Goal: Information Seeking & Learning: Compare options

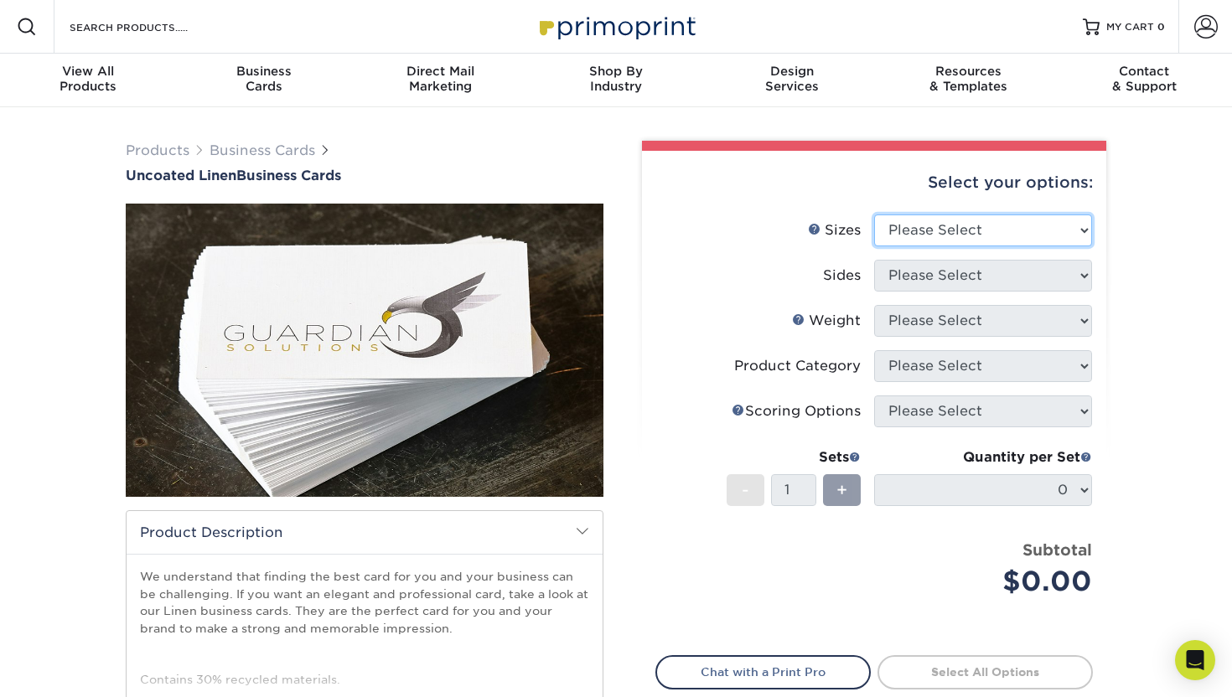
click at [920, 235] on select "Please Select 2" x 3.5" - Standard 2" x 7" - Foldover Card 2.125" x 3.375" - Eu…" at bounding box center [983, 231] width 218 height 32
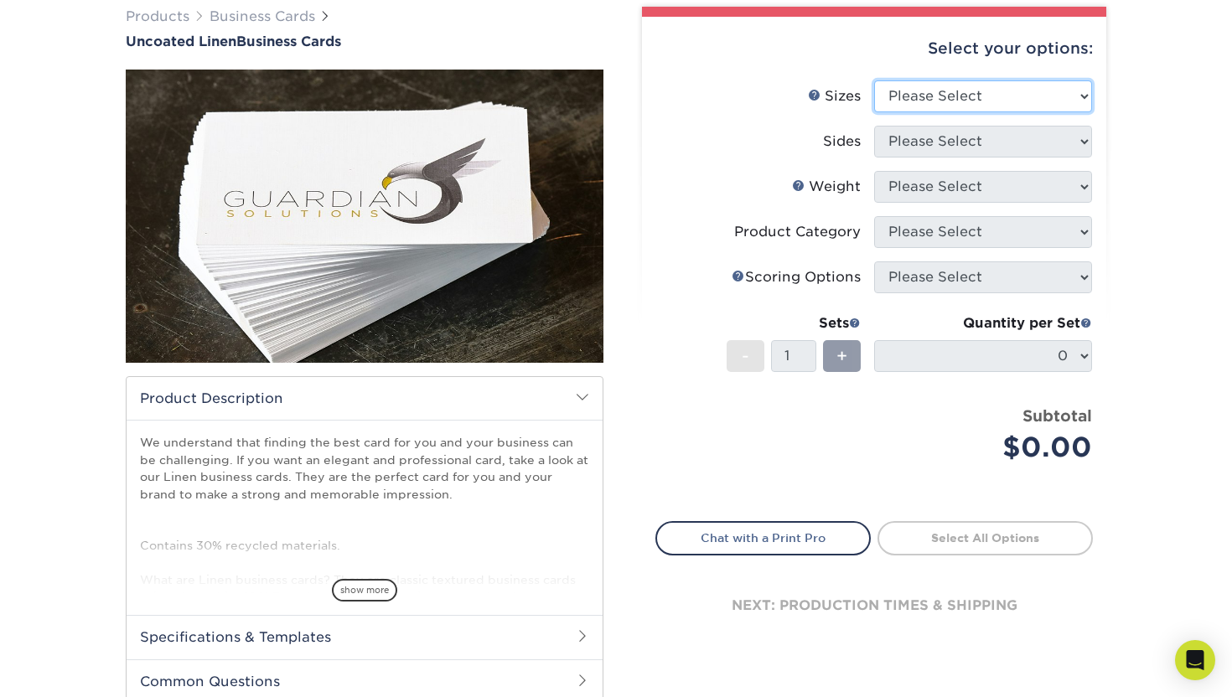
scroll to position [223, 0]
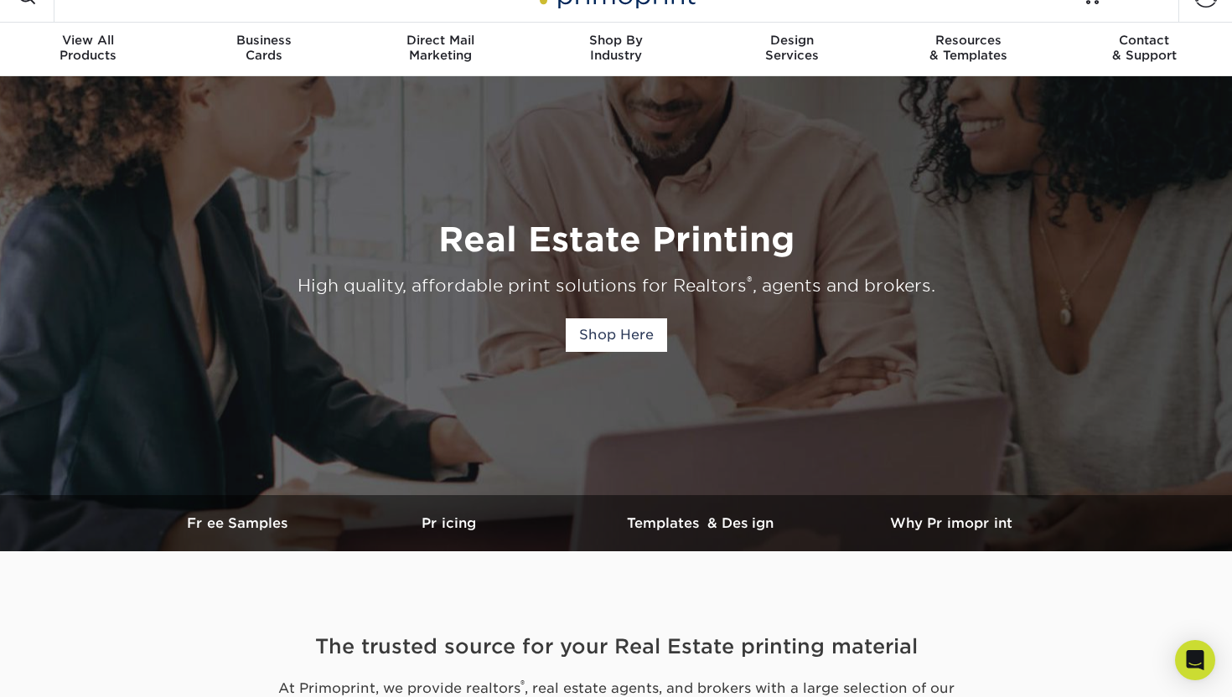
scroll to position [41, 0]
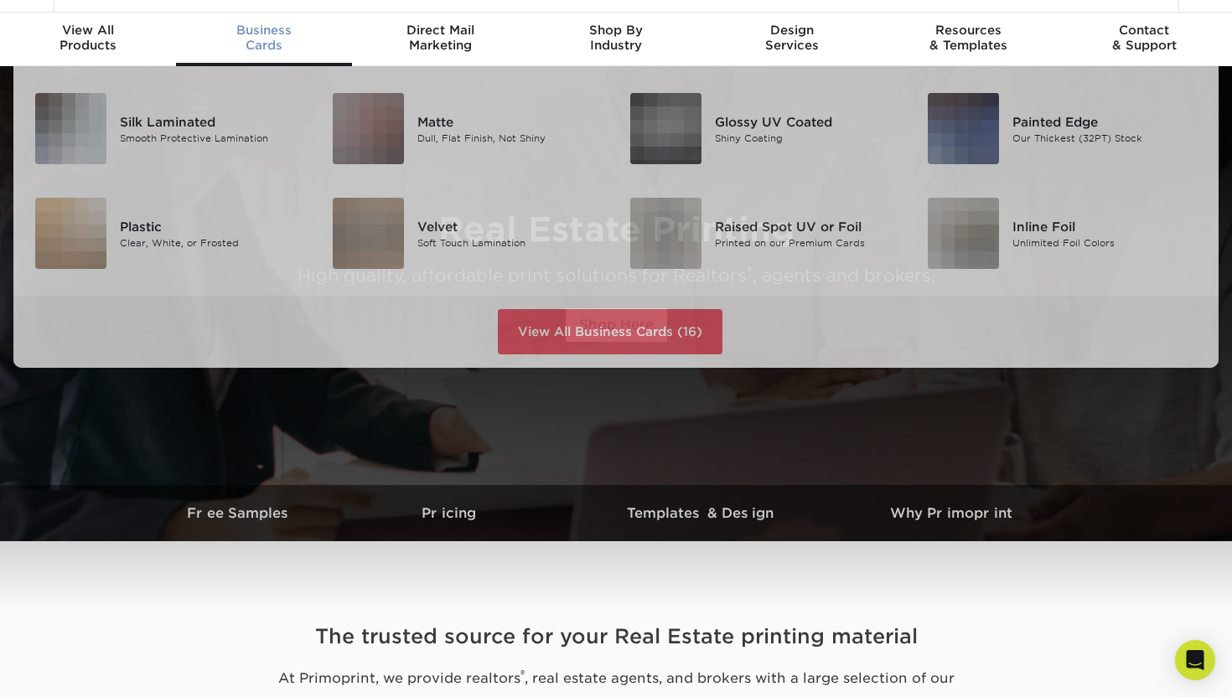
click at [264, 39] on div "Business Cards" at bounding box center [264, 38] width 176 height 30
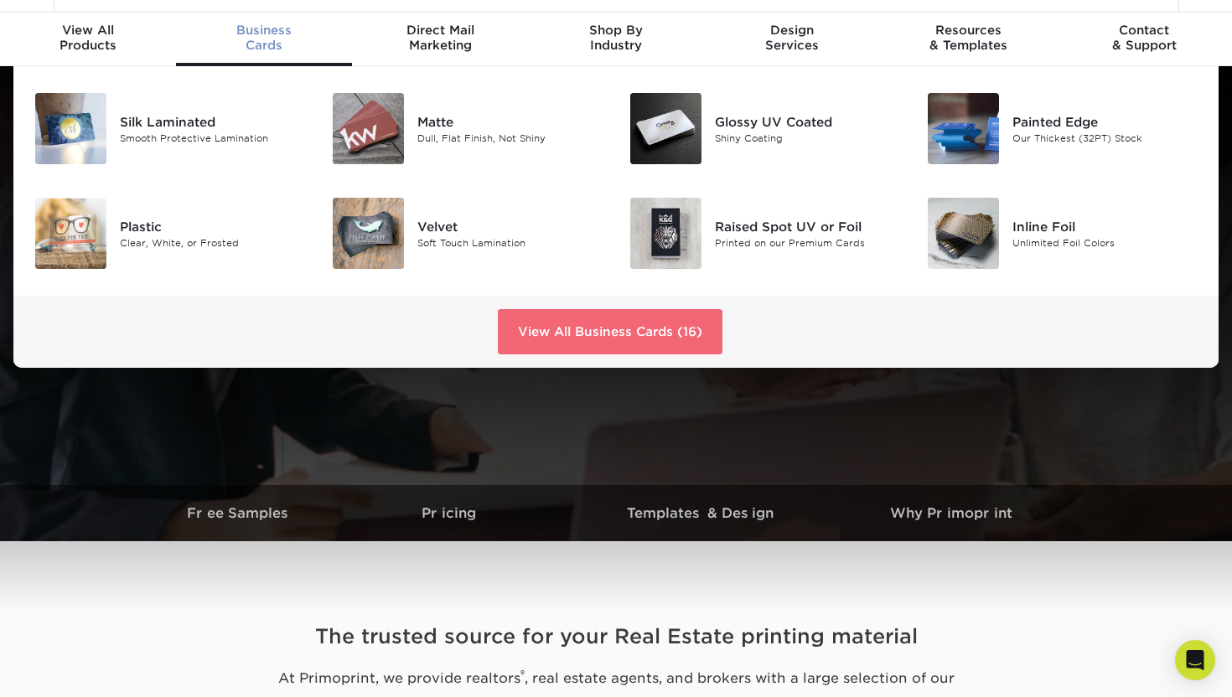
click at [592, 326] on link "View All Business Cards (16)" at bounding box center [610, 331] width 225 height 45
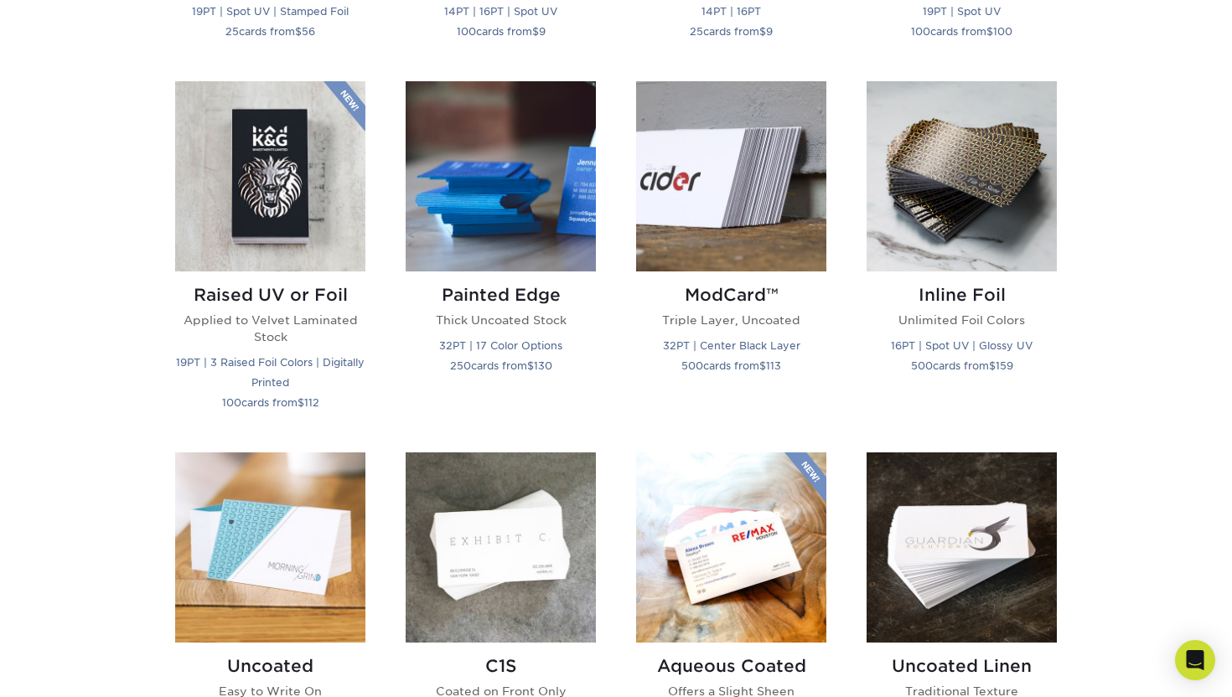
scroll to position [1294, 0]
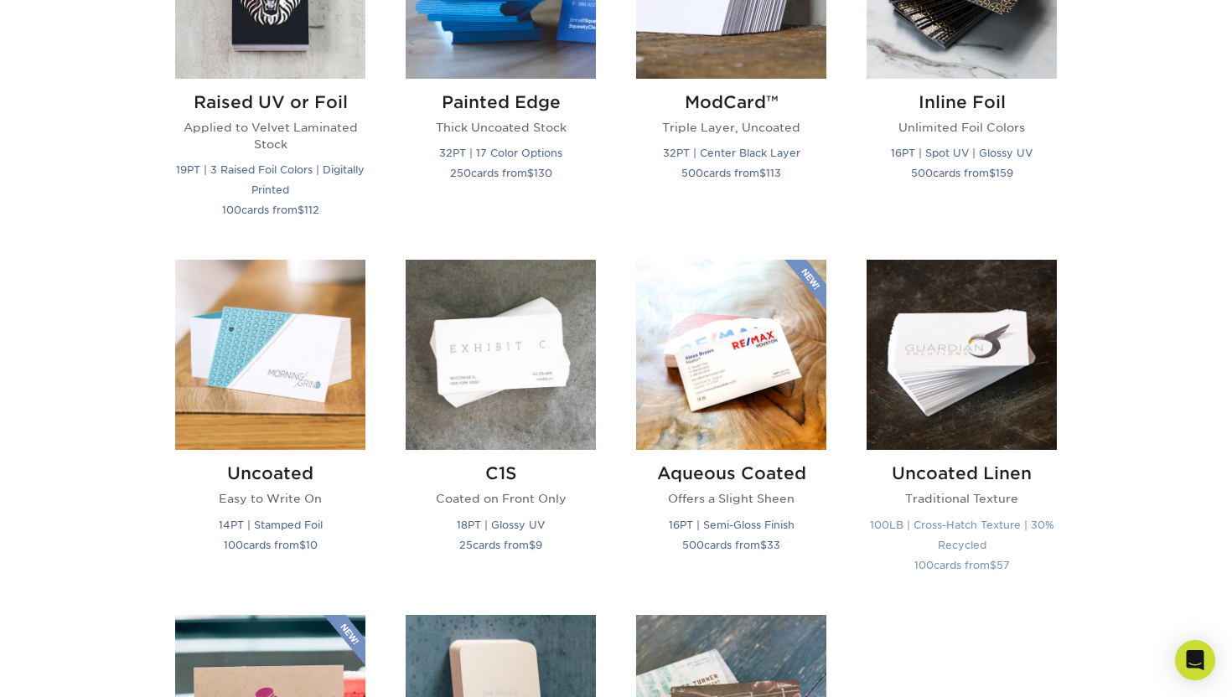
click at [942, 479] on h2 "Uncoated Linen" at bounding box center [962, 473] width 190 height 20
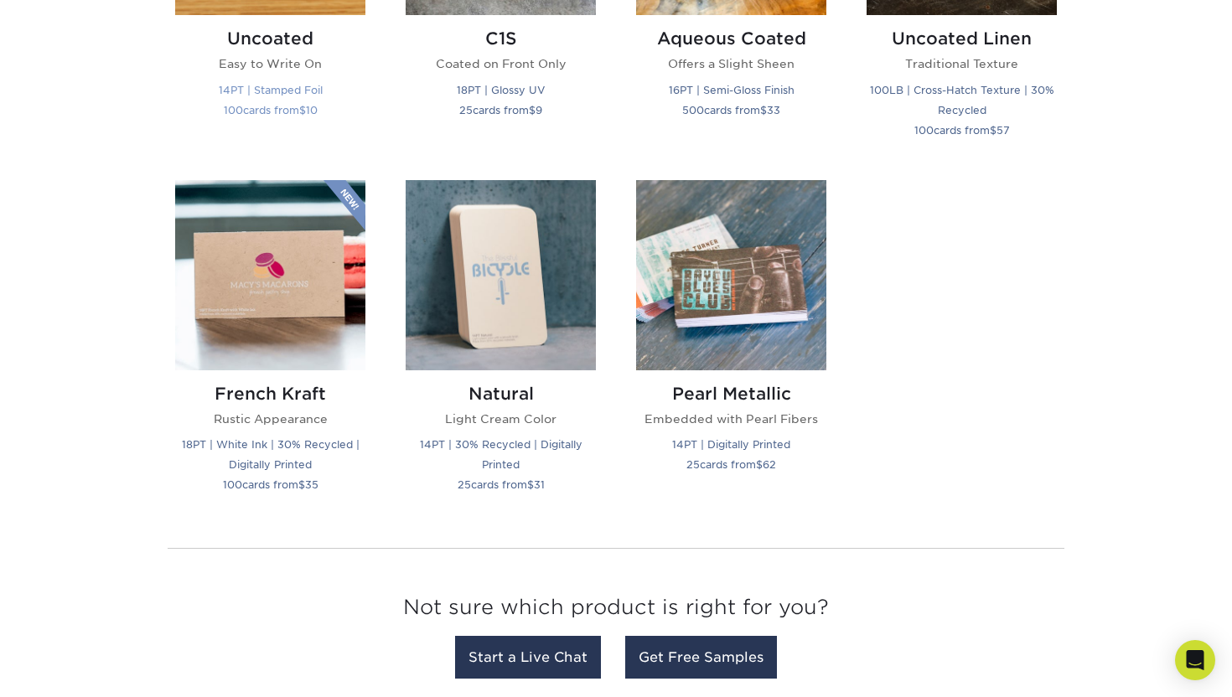
scroll to position [1732, 0]
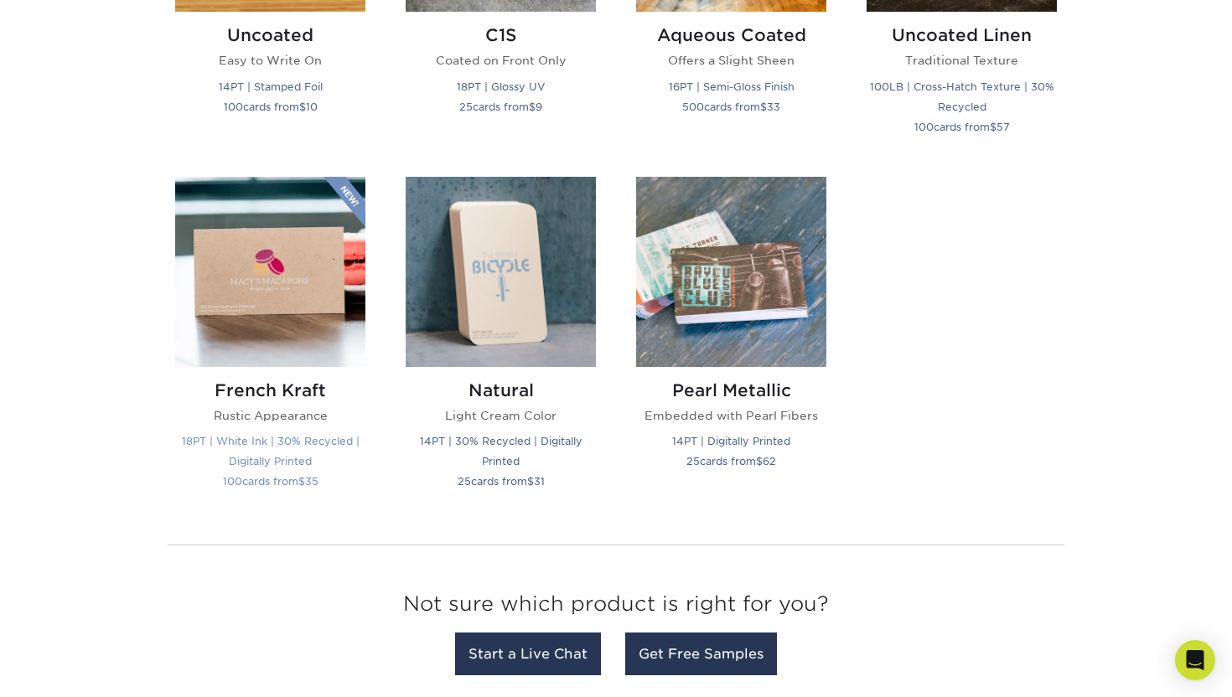
click at [285, 395] on h2 "French Kraft" at bounding box center [270, 390] width 190 height 20
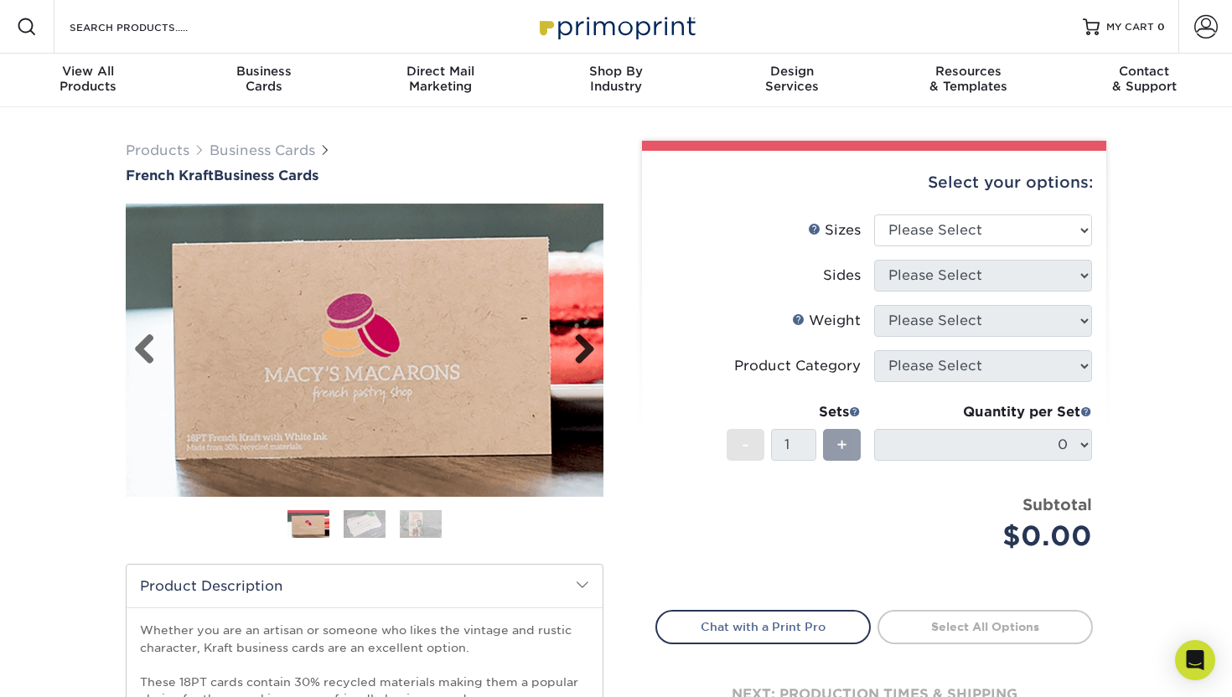
click at [573, 340] on link "Next" at bounding box center [578, 351] width 34 height 34
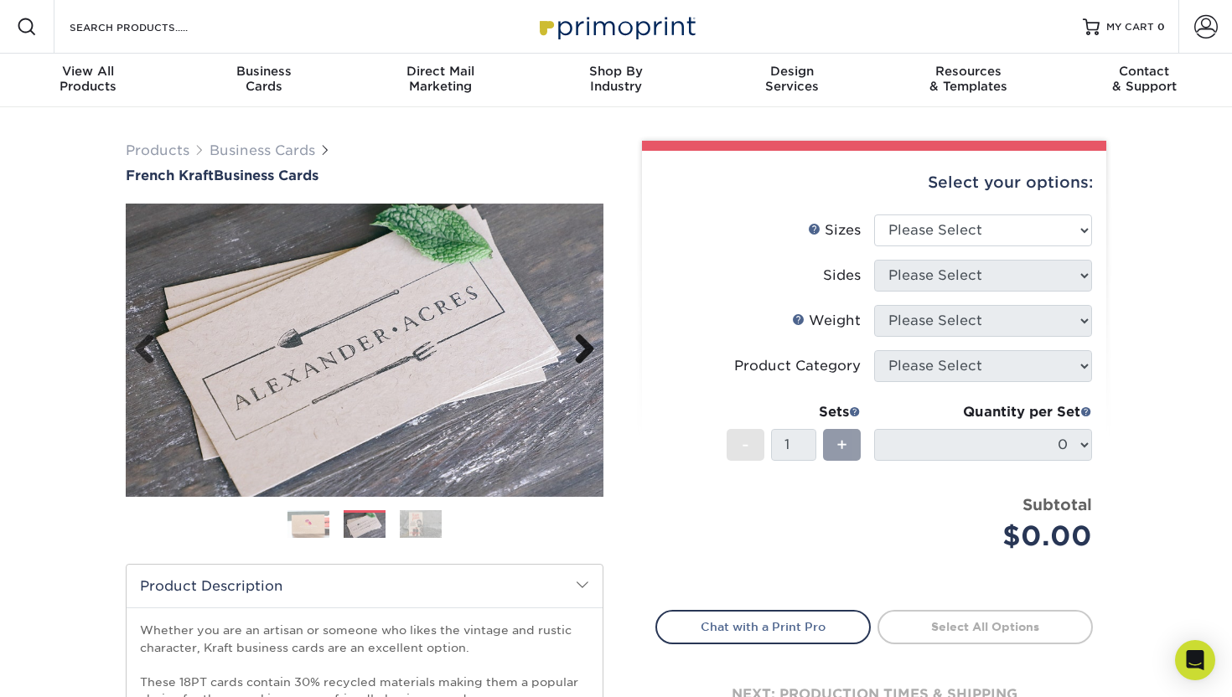
click at [573, 340] on link "Next" at bounding box center [578, 351] width 34 height 34
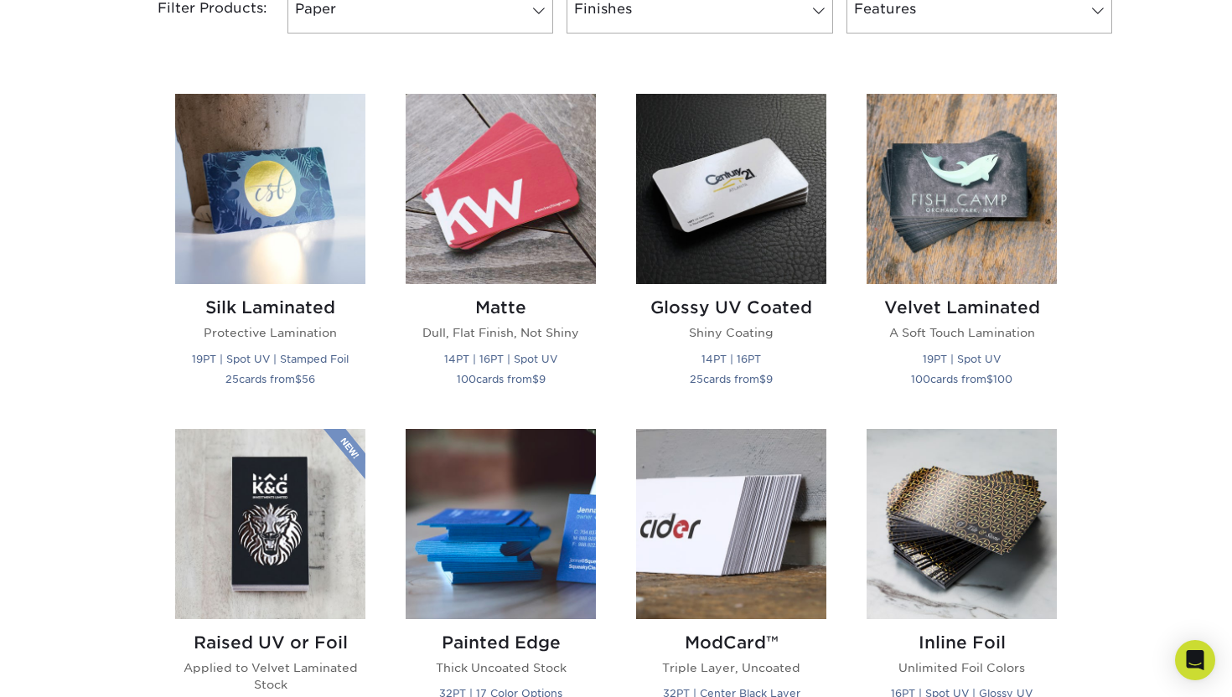
scroll to position [763, 0]
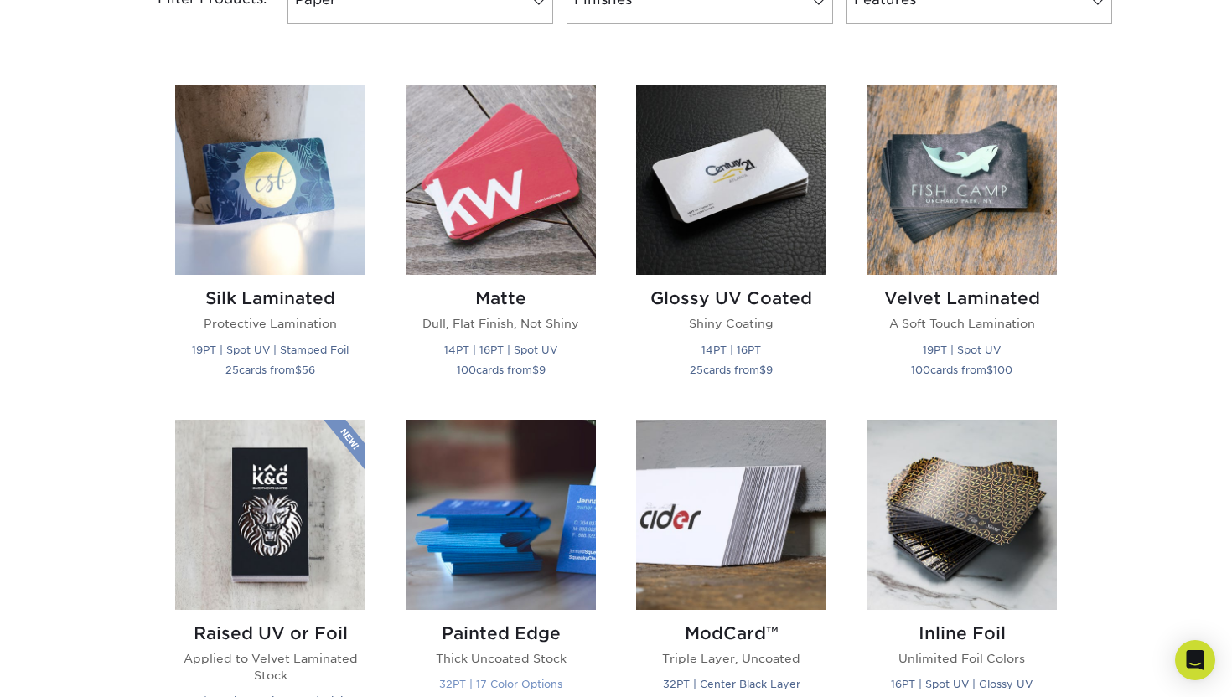
click at [509, 623] on h2 "Painted Edge" at bounding box center [501, 633] width 190 height 20
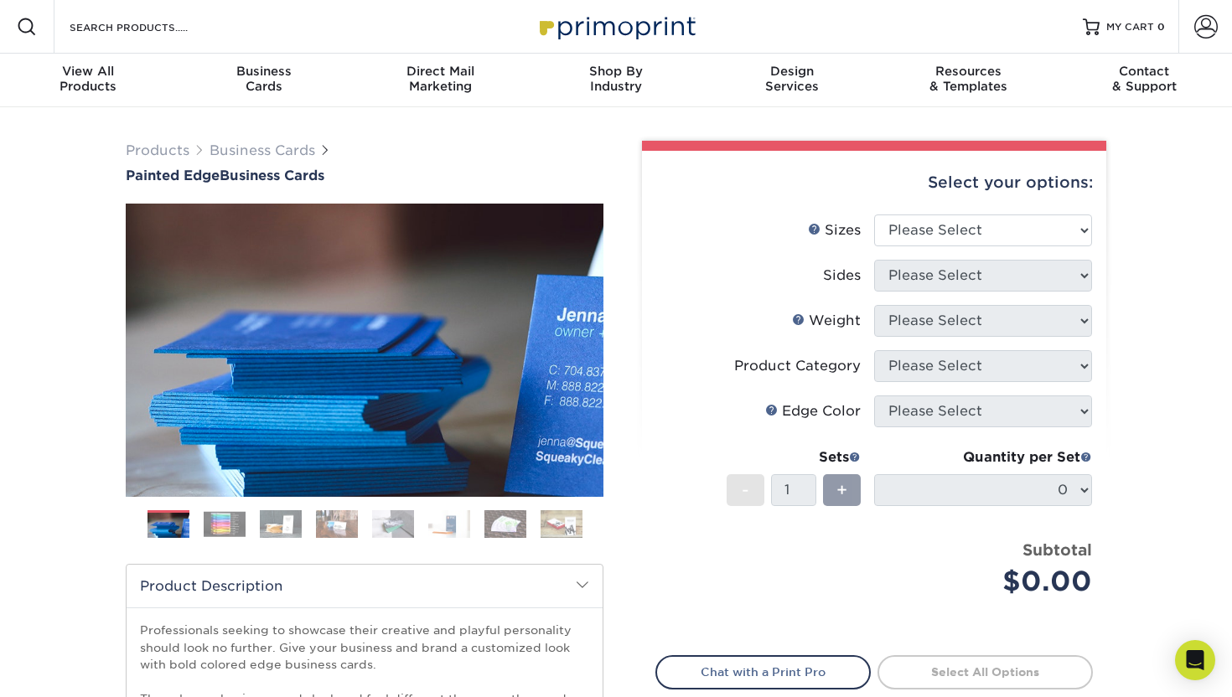
click at [249, 503] on div "Previous" at bounding box center [365, 377] width 478 height 347
click at [230, 519] on img at bounding box center [225, 524] width 42 height 26
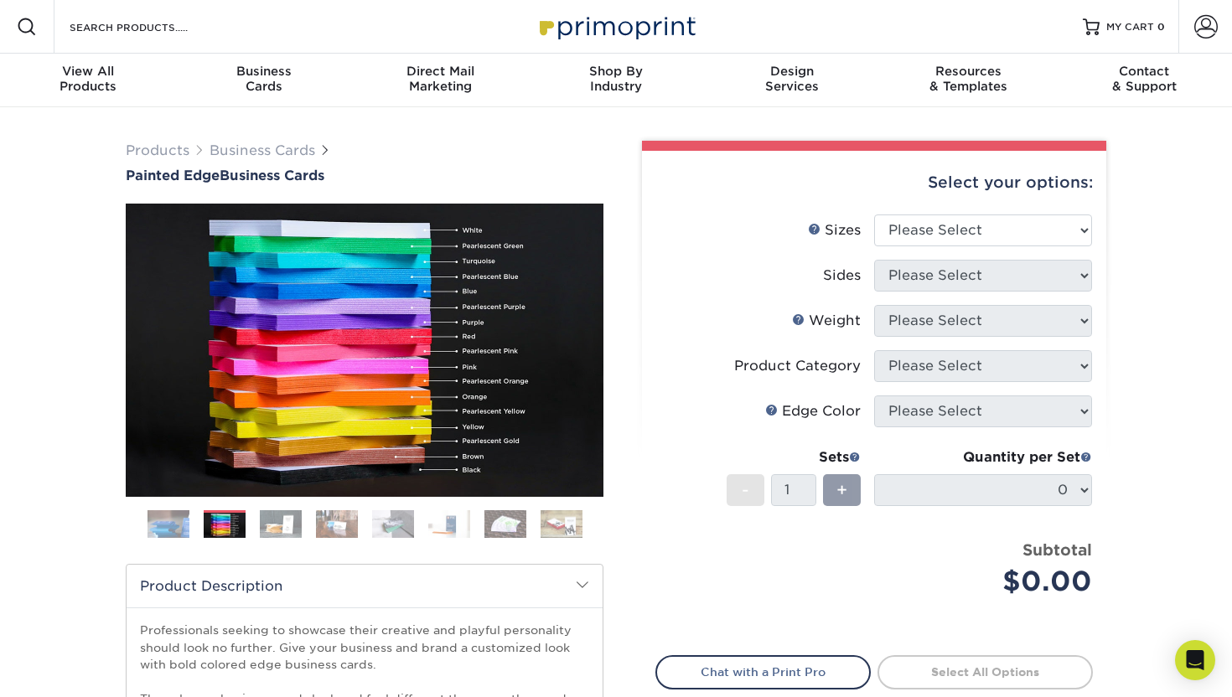
click at [246, 520] on ol at bounding box center [365, 530] width 478 height 40
click at [269, 526] on img at bounding box center [281, 524] width 42 height 29
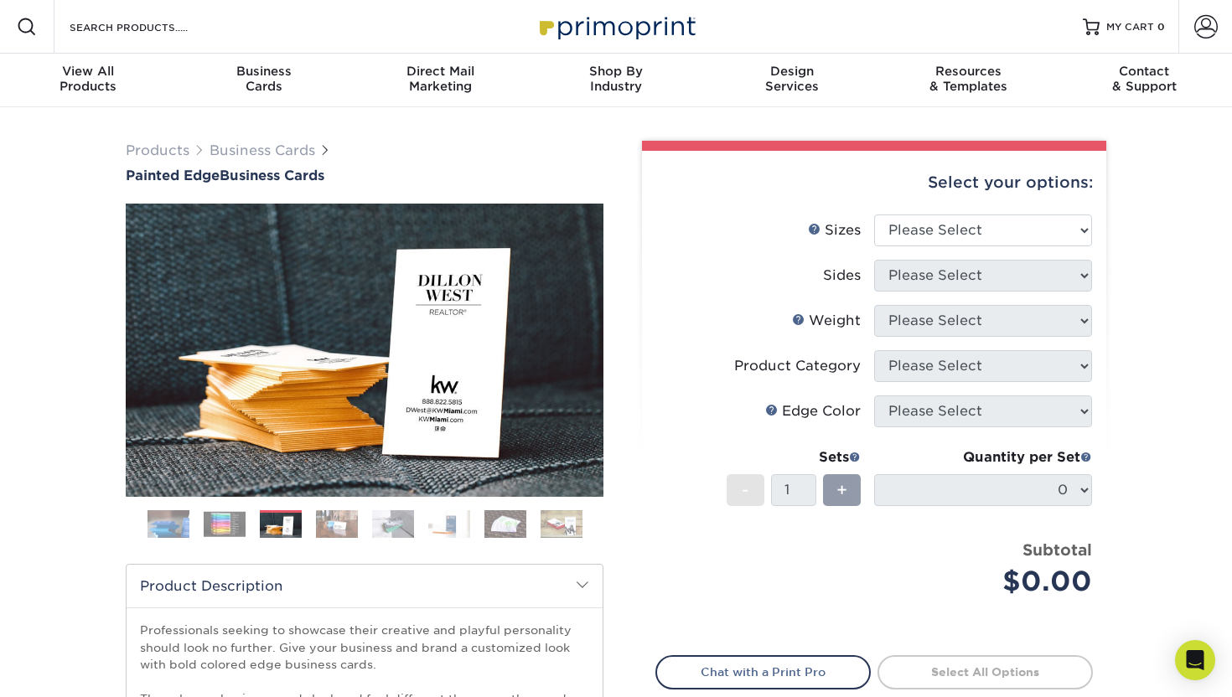
click at [336, 518] on img at bounding box center [337, 524] width 42 height 29
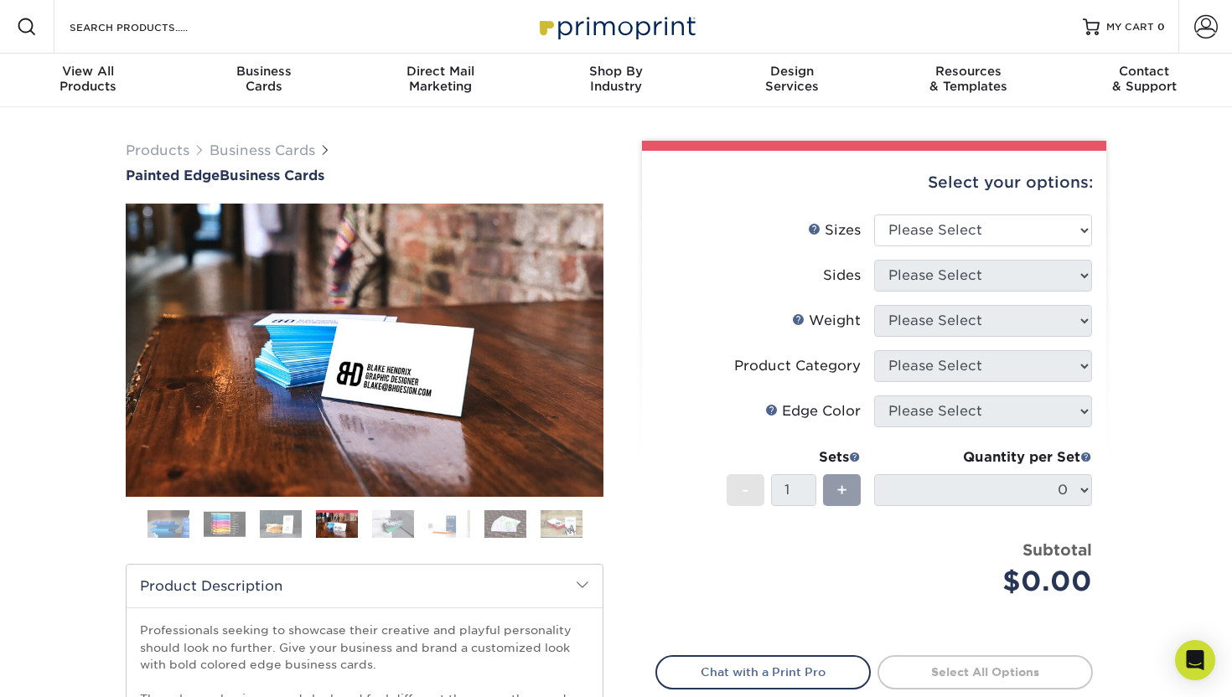
click at [279, 518] on img at bounding box center [281, 524] width 42 height 29
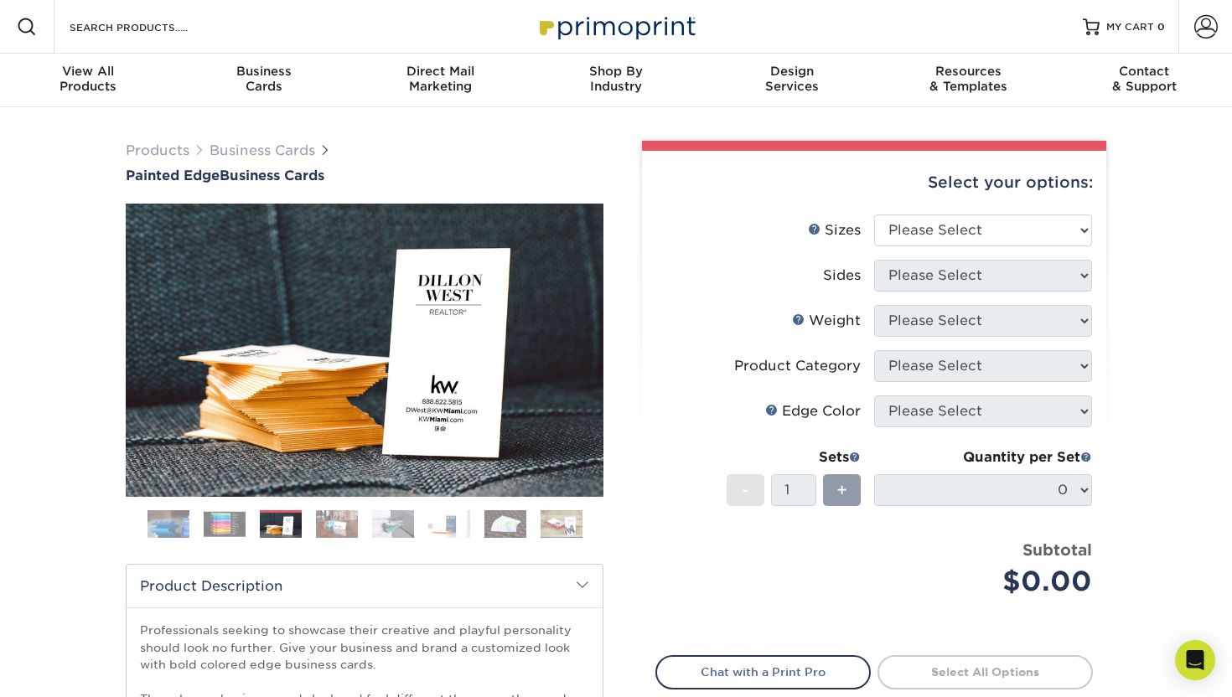
click at [335, 519] on img at bounding box center [337, 524] width 42 height 29
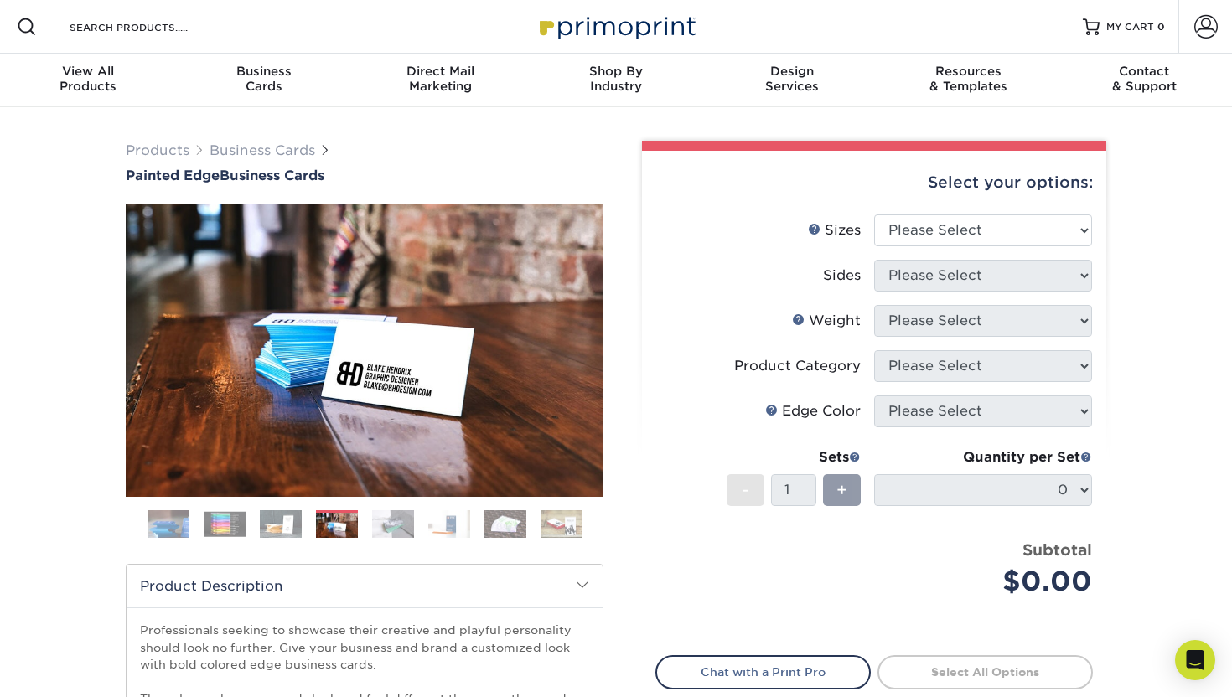
click at [376, 522] on img at bounding box center [393, 524] width 42 height 29
